Goal: Book appointment/travel/reservation

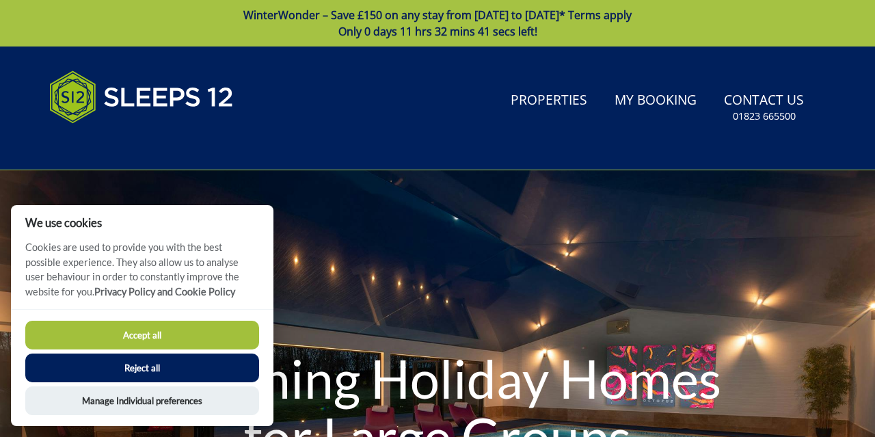
click at [162, 366] on button "Reject all" at bounding box center [142, 368] width 234 height 29
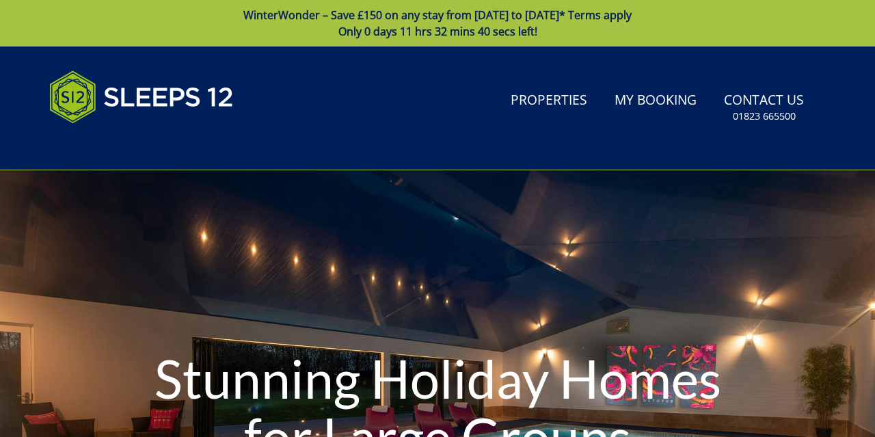
scroll to position [37, 0]
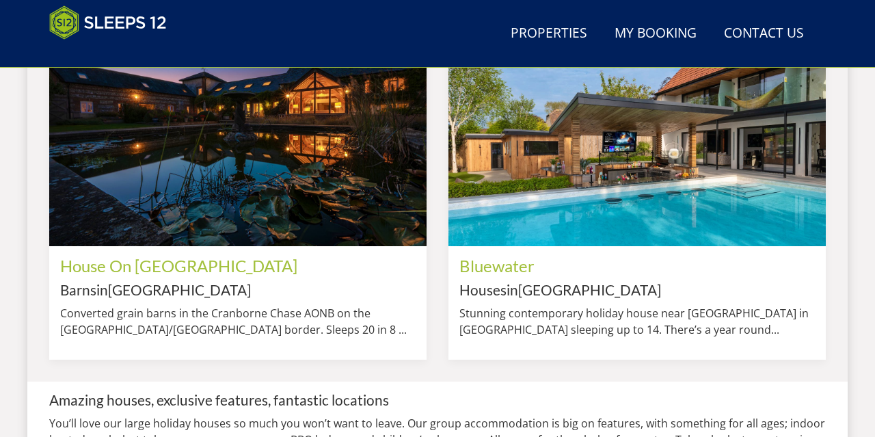
scroll to position [1203, 0]
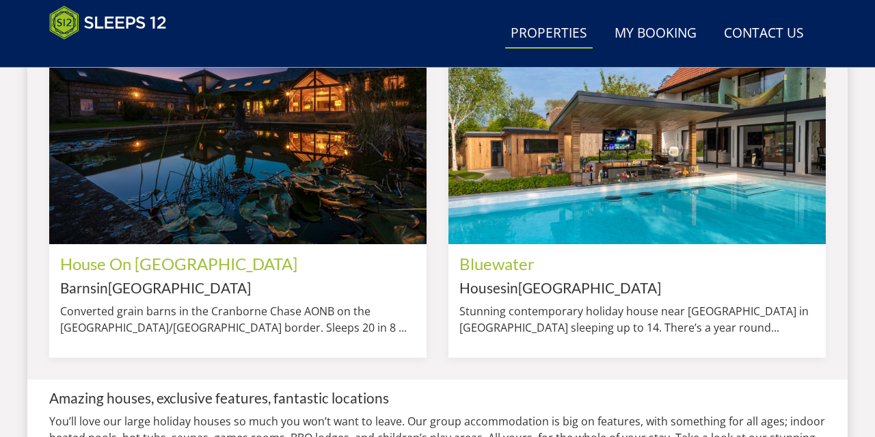
click at [567, 30] on link "Properties" at bounding box center [549, 33] width 88 height 31
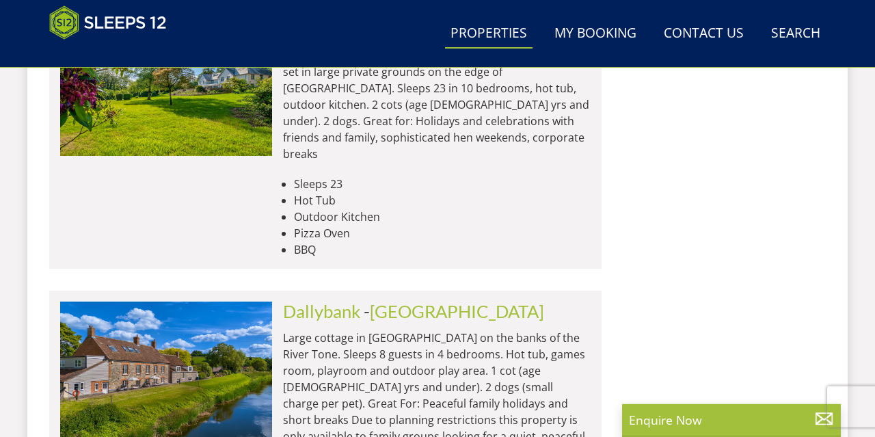
scroll to position [5808, 0]
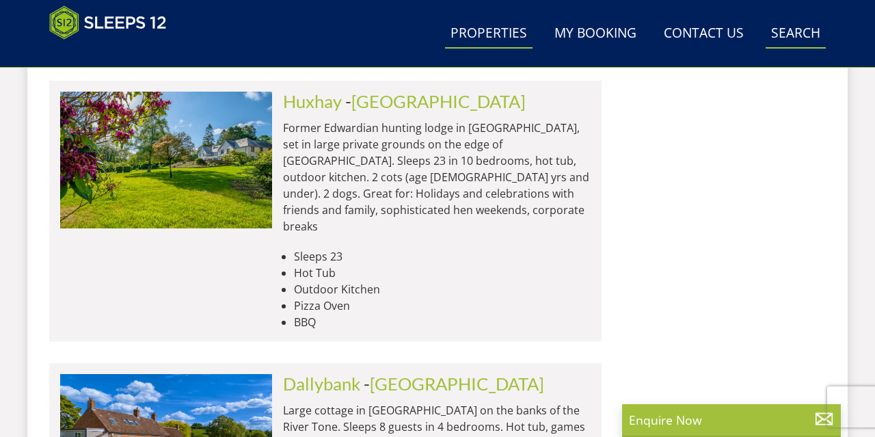
click at [808, 31] on link "Search Check Availability" at bounding box center [796, 33] width 60 height 31
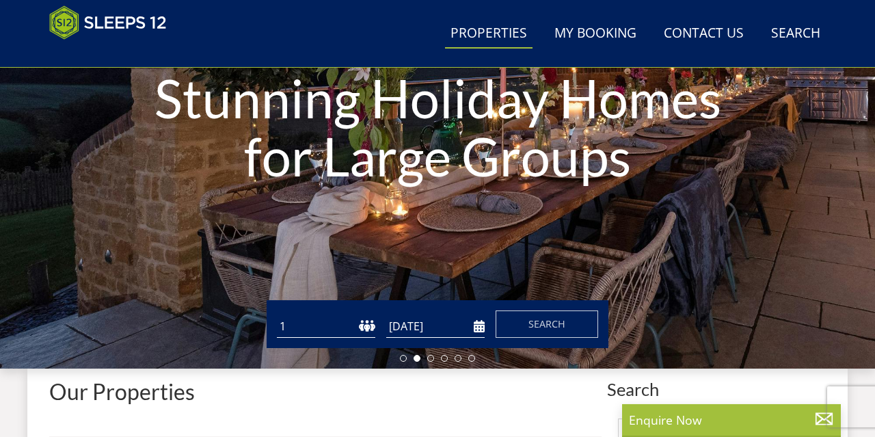
scroll to position [299, 0]
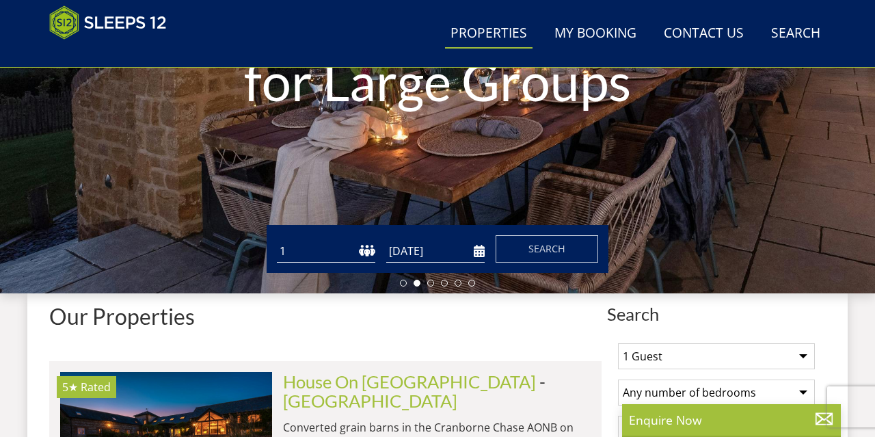
click at [277, 240] on select "1 2 3 4 5 6 7 8 9 10 11 12 13 14 15 16 17 18 19 20 21 22 23 24 25 26 27 28 29 3…" at bounding box center [326, 251] width 98 height 23
select select "14"
click option "14" at bounding box center [0, 0] width 0 height 0
click at [479, 252] on input "[DATE]" at bounding box center [435, 251] width 98 height 23
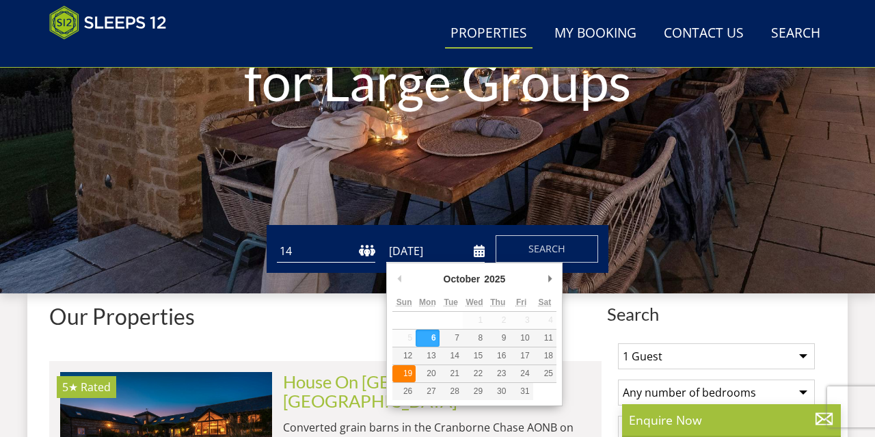
type input "[DATE]"
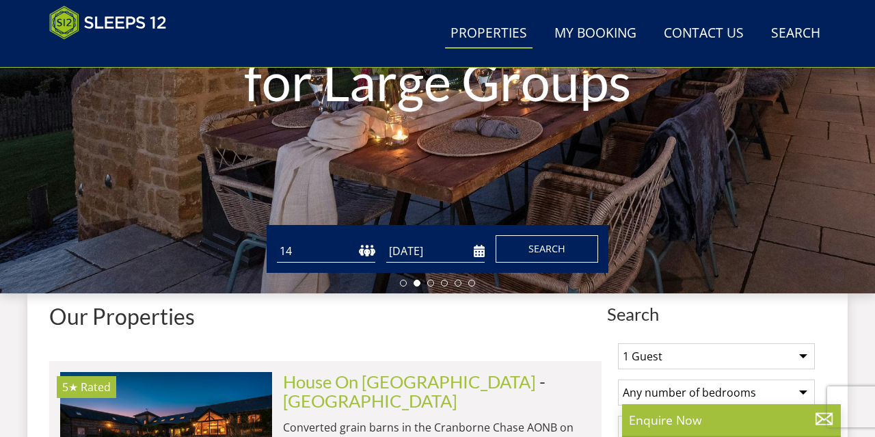
click at [550, 245] on span "Search" at bounding box center [547, 248] width 37 height 13
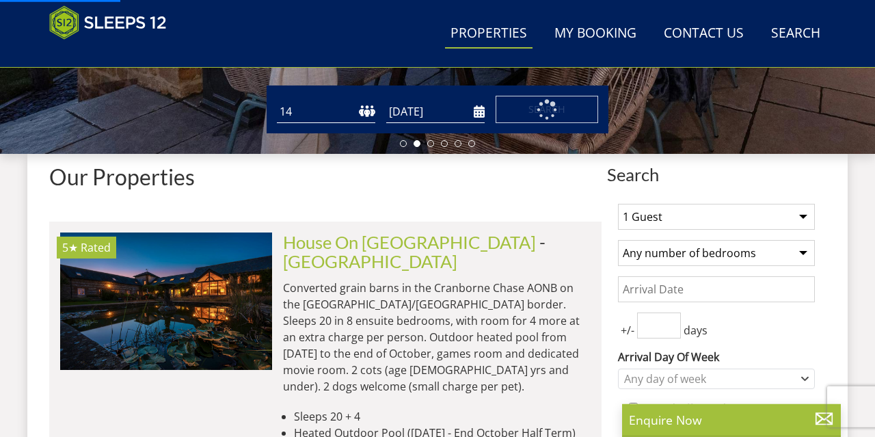
scroll to position [442, 0]
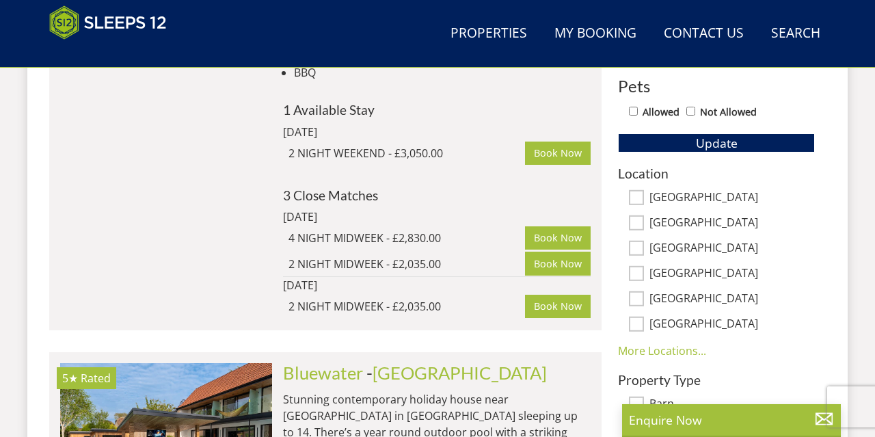
scroll to position [728, 0]
